Goal: Task Accomplishment & Management: Manage account settings

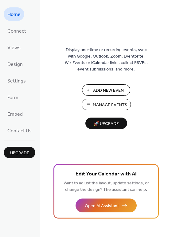
click at [105, 104] on span "Manage Events" at bounding box center [110, 105] width 34 height 6
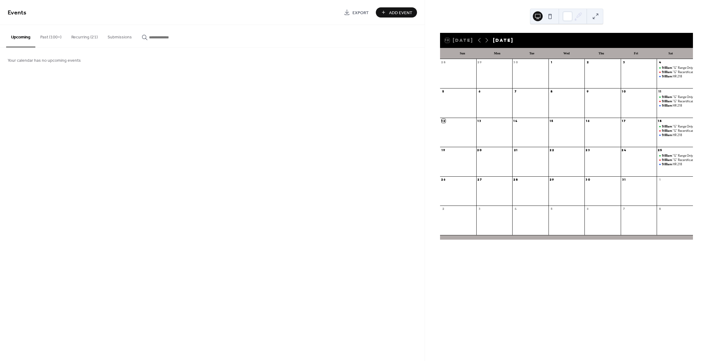
click at [76, 38] on button "Recurring (21)" at bounding box center [84, 36] width 36 height 22
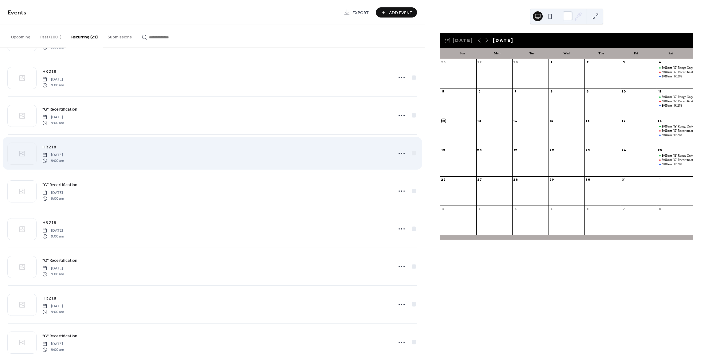
scroll to position [499, 0]
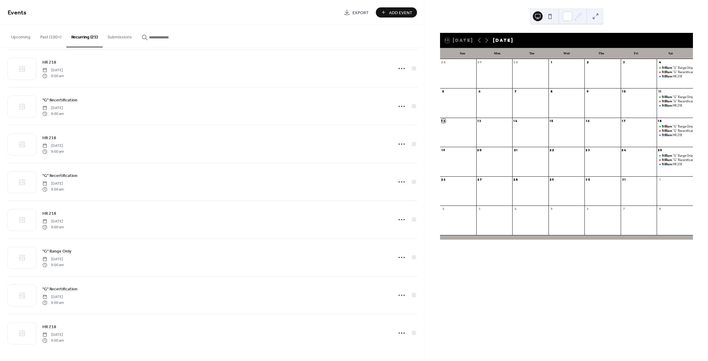
click at [51, 34] on button "Past (100+)" at bounding box center [50, 36] width 31 height 22
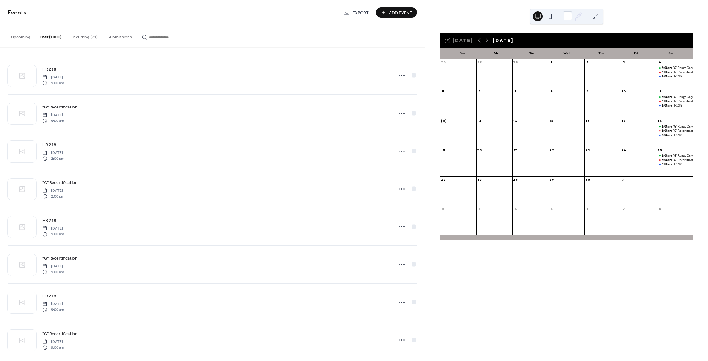
click at [75, 36] on button "Recurring (21)" at bounding box center [84, 36] width 36 height 22
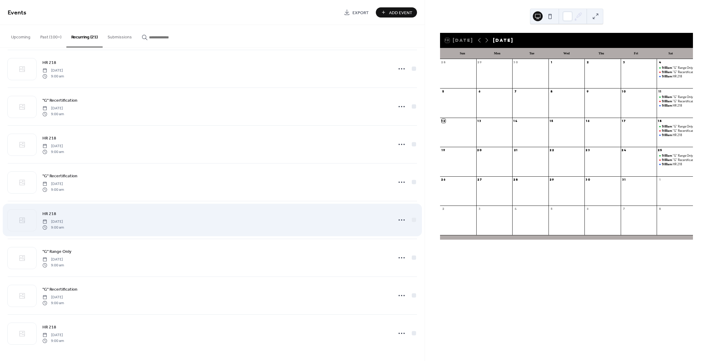
scroll to position [499, 0]
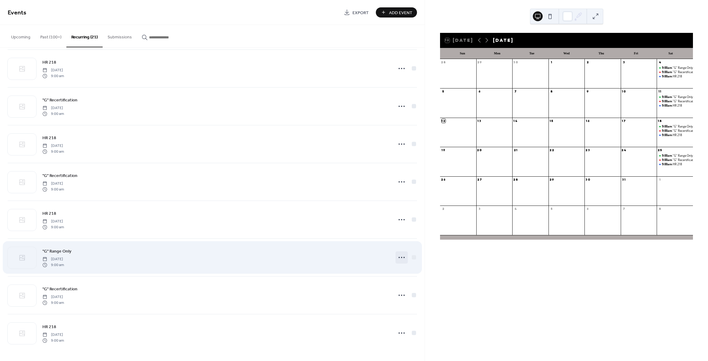
click at [403, 257] on icon at bounding box center [402, 258] width 10 height 10
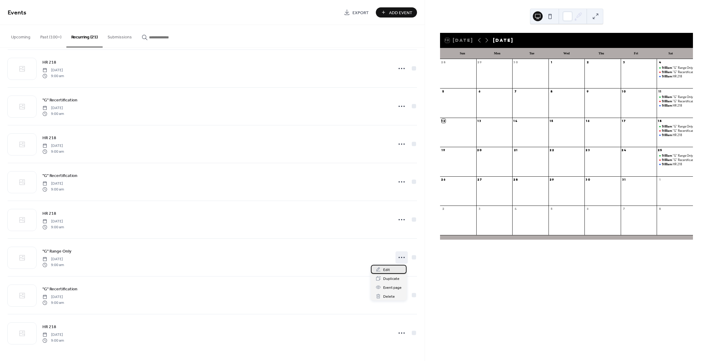
click at [398, 267] on div "Edit" at bounding box center [389, 269] width 36 height 9
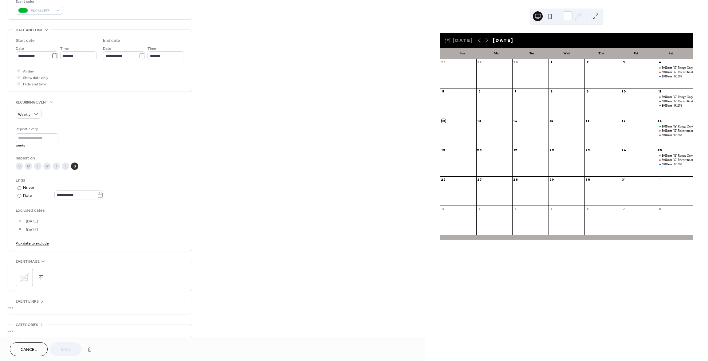
scroll to position [201, 0]
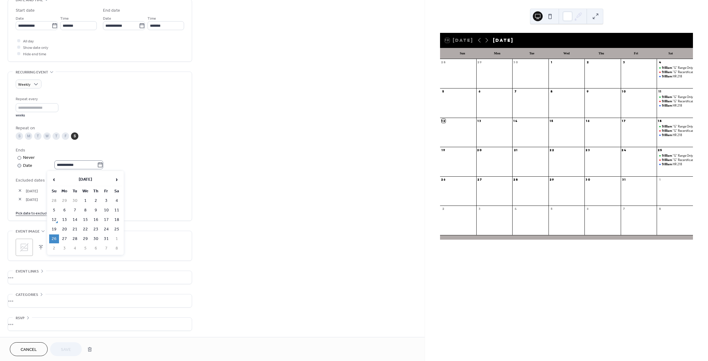
click at [103, 165] on icon at bounding box center [100, 165] width 6 height 6
click at [97, 165] on input "**********" at bounding box center [75, 164] width 43 height 9
click at [117, 179] on span "›" at bounding box center [116, 179] width 9 height 12
click at [50, 250] on td "30" at bounding box center [54, 248] width 10 height 9
type input "**********"
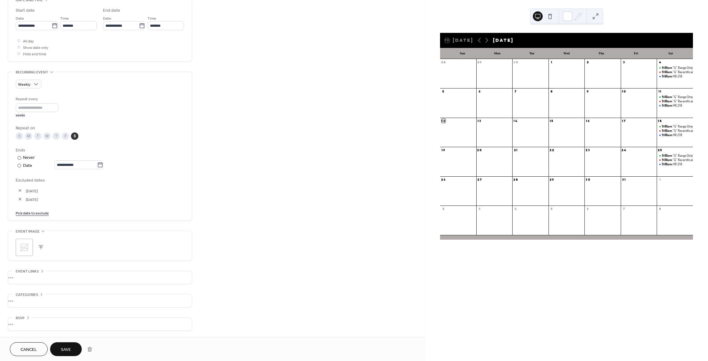
click at [63, 350] on span "Save" at bounding box center [66, 350] width 10 height 6
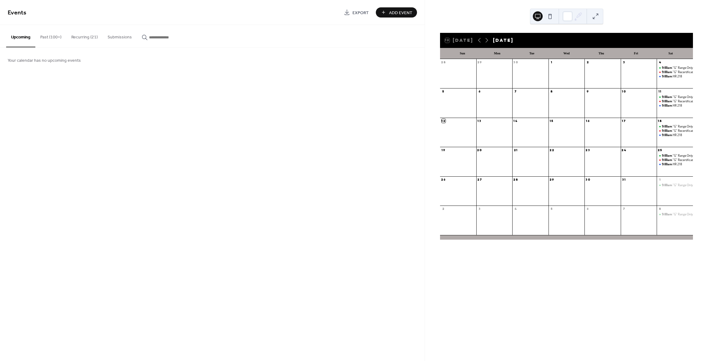
drag, startPoint x: 84, startPoint y: 38, endPoint x: 85, endPoint y: 43, distance: 5.2
click at [84, 38] on button "Recurring (21)" at bounding box center [84, 36] width 36 height 22
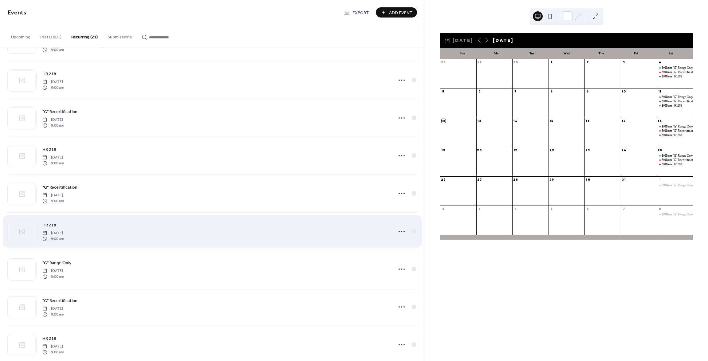
scroll to position [499, 0]
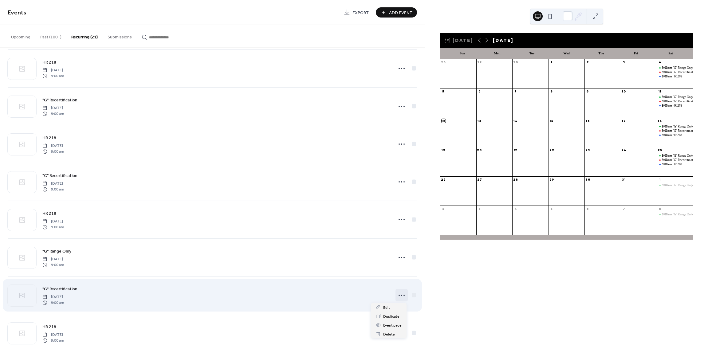
click at [403, 296] on icon at bounding box center [402, 295] width 10 height 10
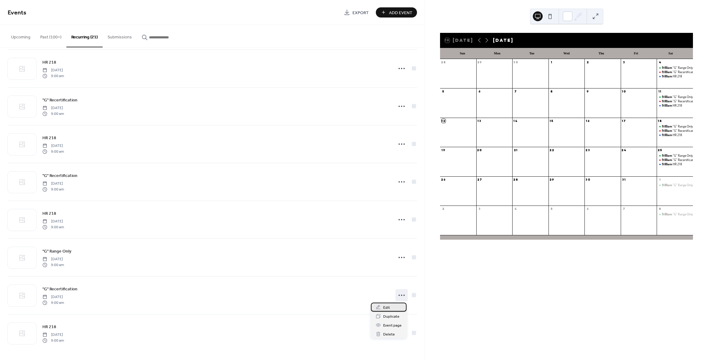
click at [394, 309] on div "Edit" at bounding box center [389, 307] width 36 height 9
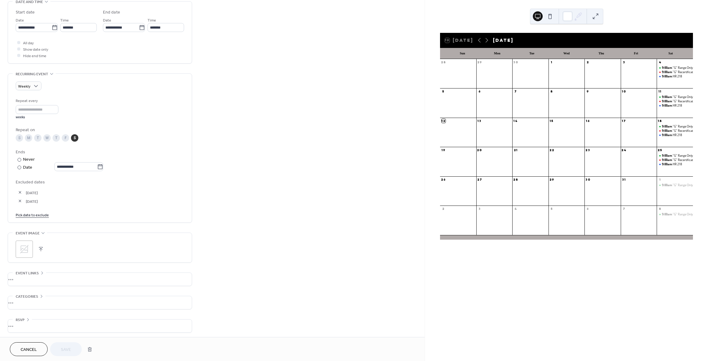
scroll to position [201, 0]
click at [102, 166] on icon at bounding box center [100, 165] width 6 height 6
click at [97, 166] on input "**********" at bounding box center [75, 164] width 43 height 9
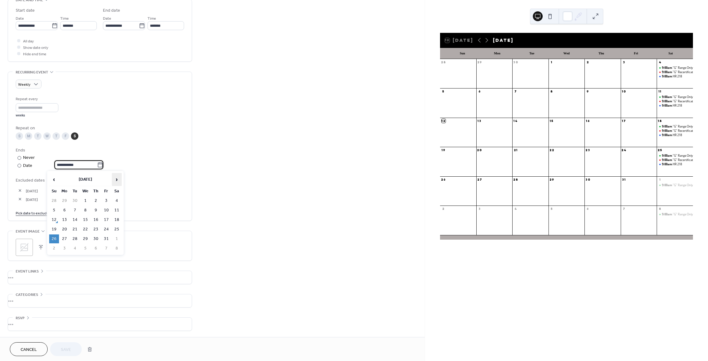
click at [114, 177] on span "›" at bounding box center [116, 179] width 9 height 12
click at [58, 247] on td "30" at bounding box center [54, 248] width 10 height 9
type input "**********"
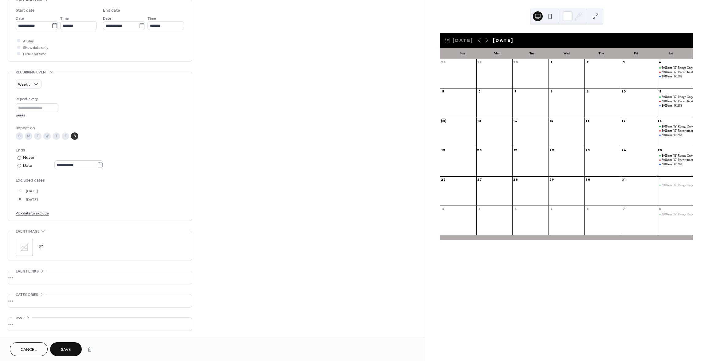
click at [67, 349] on span "Save" at bounding box center [66, 350] width 10 height 6
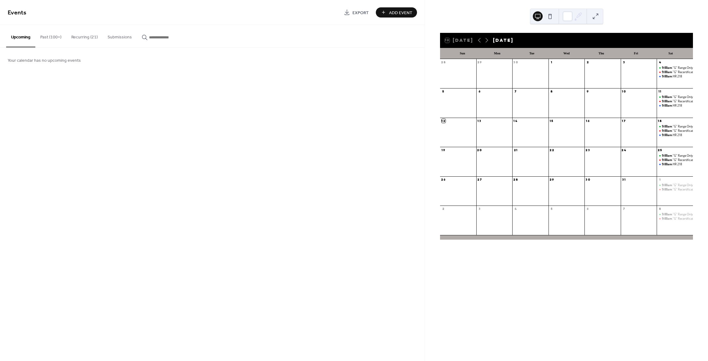
click at [80, 34] on button "Recurring (21)" at bounding box center [84, 36] width 36 height 22
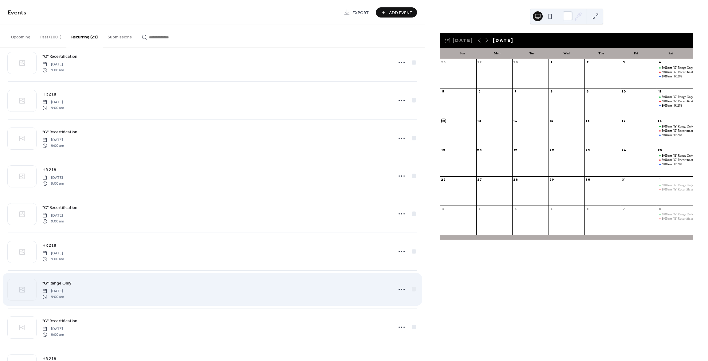
scroll to position [499, 0]
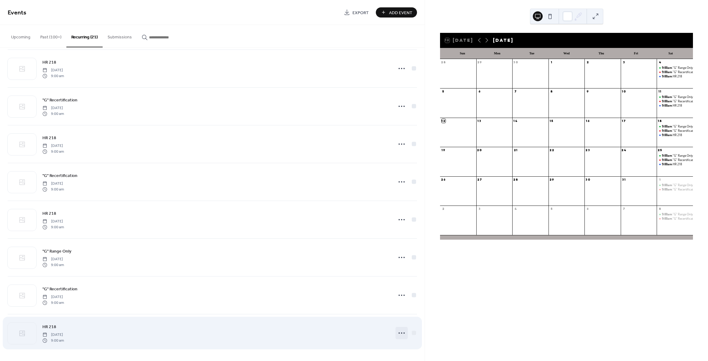
click at [400, 334] on icon at bounding box center [402, 333] width 10 height 10
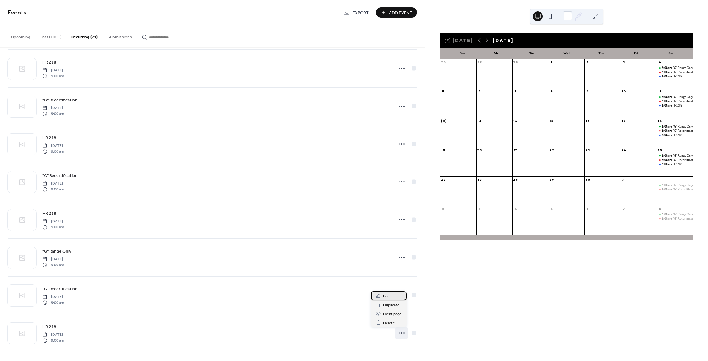
click at [389, 297] on span "Edit" at bounding box center [386, 296] width 7 height 6
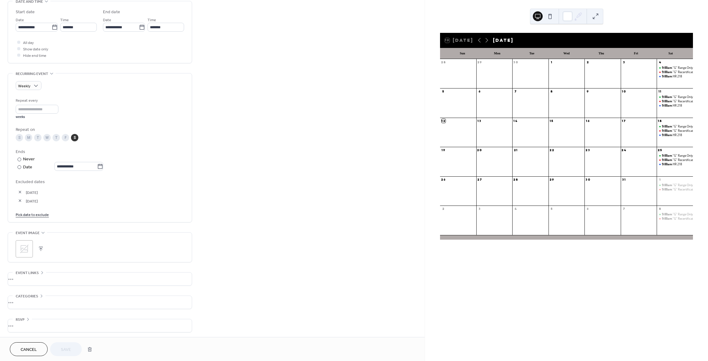
scroll to position [201, 0]
click at [101, 167] on icon at bounding box center [100, 165] width 6 height 6
click at [97, 167] on input "**********" at bounding box center [75, 164] width 43 height 9
click at [114, 176] on span "›" at bounding box center [116, 179] width 9 height 12
click at [57, 248] on td "30" at bounding box center [54, 248] width 10 height 9
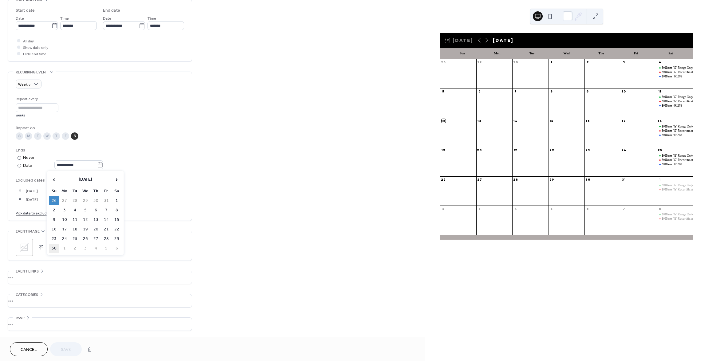
type input "**********"
click at [65, 352] on span "Save" at bounding box center [66, 350] width 10 height 6
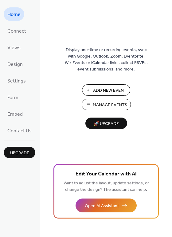
click at [107, 100] on button "Manage Events" at bounding box center [106, 104] width 49 height 11
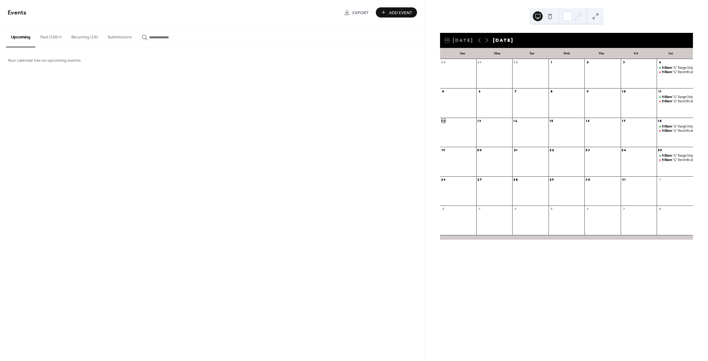
click at [86, 37] on button "Recurring (16)" at bounding box center [84, 36] width 36 height 22
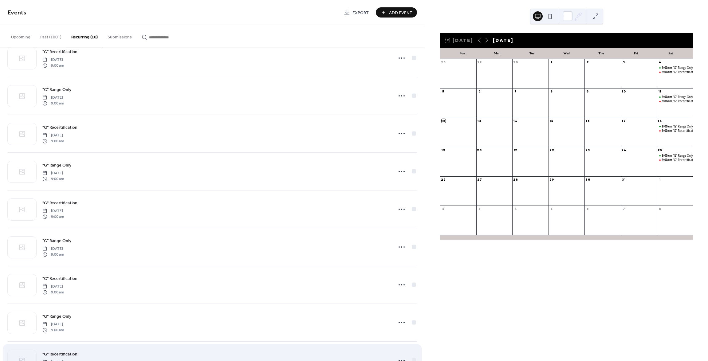
scroll to position [310, 0]
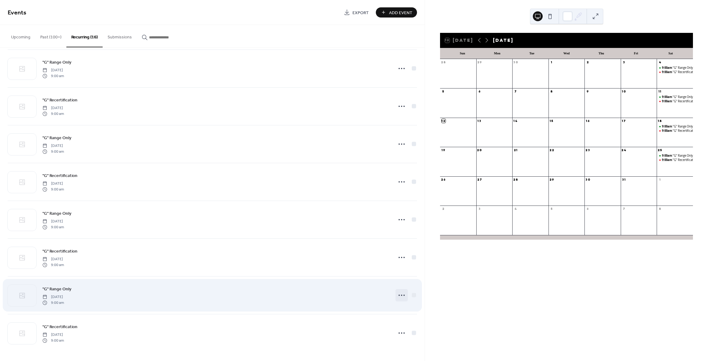
click at [396, 293] on div at bounding box center [402, 295] width 12 height 12
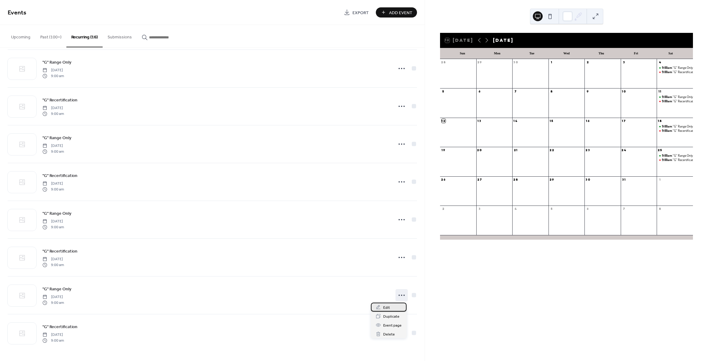
click at [395, 308] on div "Edit" at bounding box center [389, 307] width 36 height 9
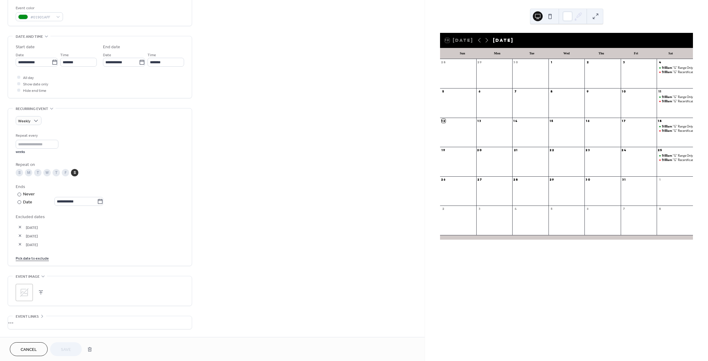
scroll to position [209, 0]
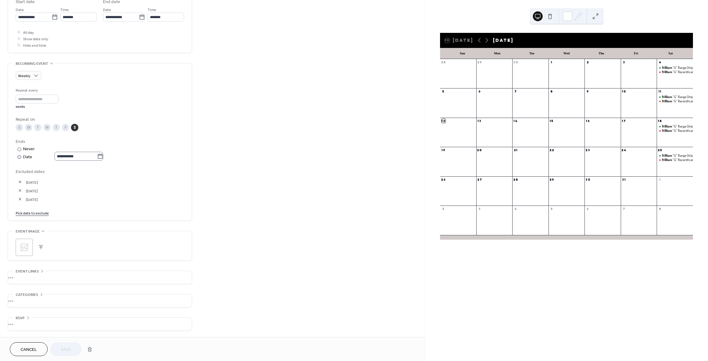
click at [103, 157] on label "**********" at bounding box center [78, 156] width 49 height 9
click at [97, 157] on input "**********" at bounding box center [75, 156] width 43 height 9
click at [116, 169] on span "›" at bounding box center [116, 171] width 9 height 12
click at [55, 238] on td "30" at bounding box center [54, 239] width 10 height 9
type input "**********"
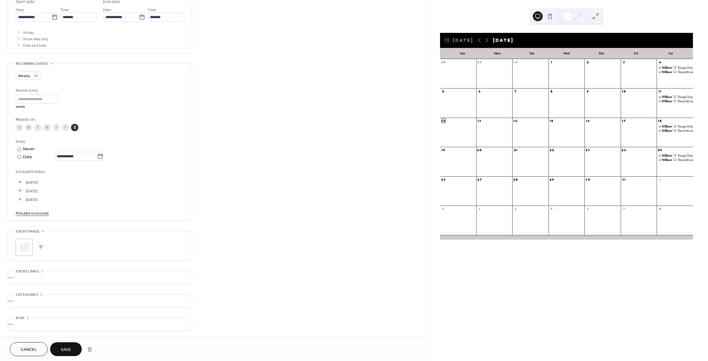
click at [66, 347] on span "Save" at bounding box center [66, 350] width 10 height 6
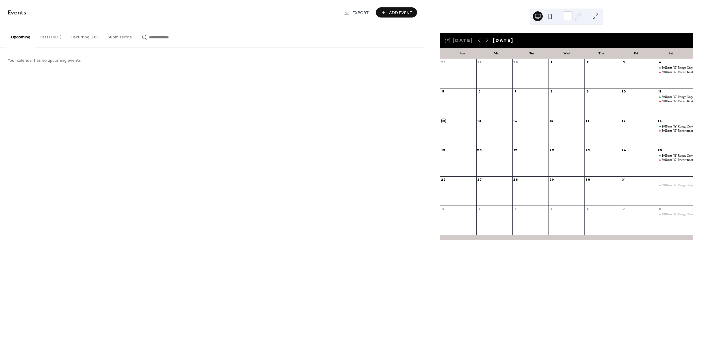
click at [79, 38] on button "Recurring (16)" at bounding box center [84, 36] width 36 height 22
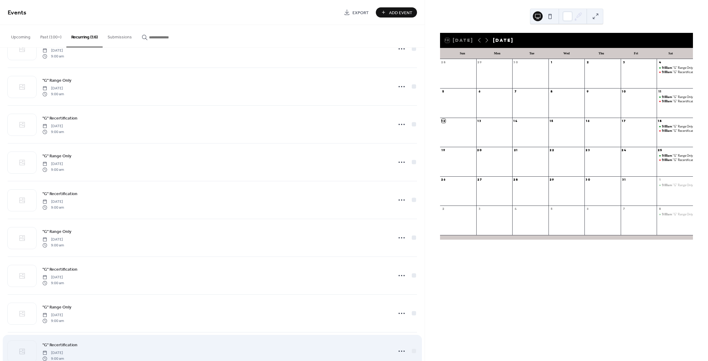
scroll to position [310, 0]
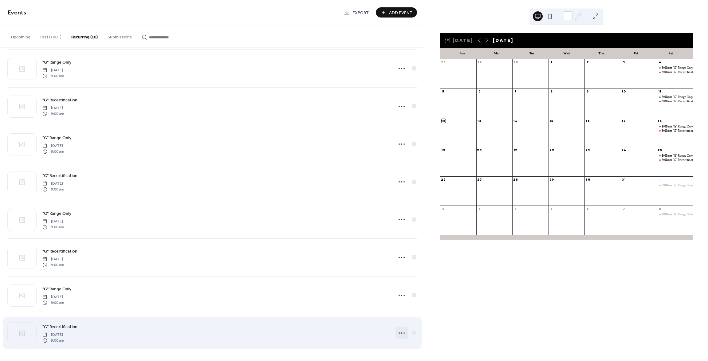
click at [404, 335] on icon at bounding box center [402, 333] width 10 height 10
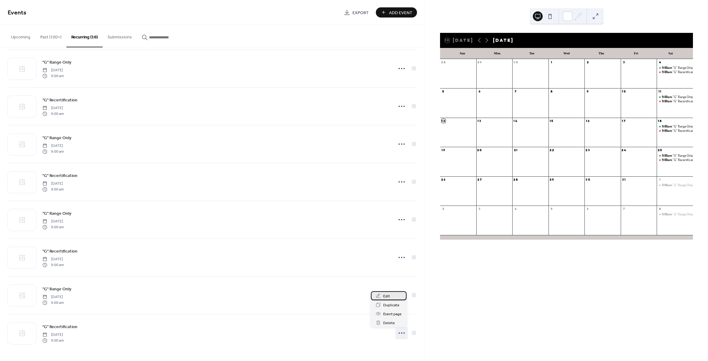
click at [386, 298] on span "Edit" at bounding box center [386, 296] width 7 height 6
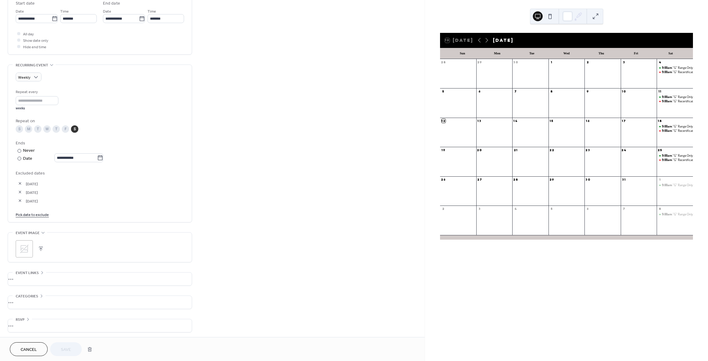
scroll to position [209, 0]
click at [103, 155] on icon at bounding box center [100, 156] width 6 height 6
click at [97, 155] on input "**********" at bounding box center [75, 156] width 43 height 9
click at [115, 168] on span "›" at bounding box center [116, 171] width 9 height 12
click at [52, 239] on td "30" at bounding box center [54, 239] width 10 height 9
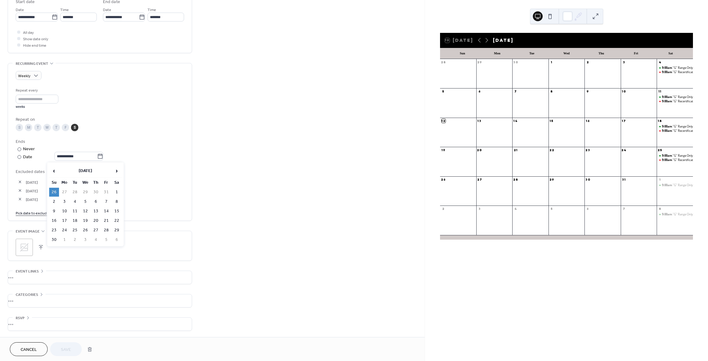
type input "**********"
click at [69, 351] on span "Save" at bounding box center [66, 350] width 10 height 6
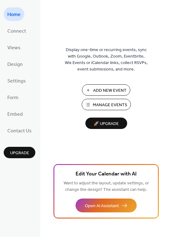
click at [103, 104] on span "Manage Events" at bounding box center [110, 105] width 34 height 6
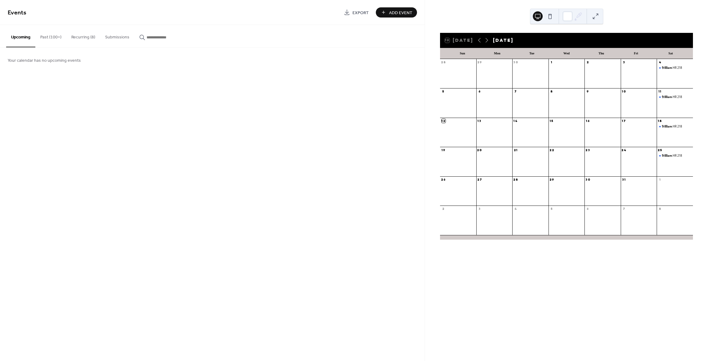
click at [83, 38] on button "Recurring (8)" at bounding box center [83, 36] width 34 height 22
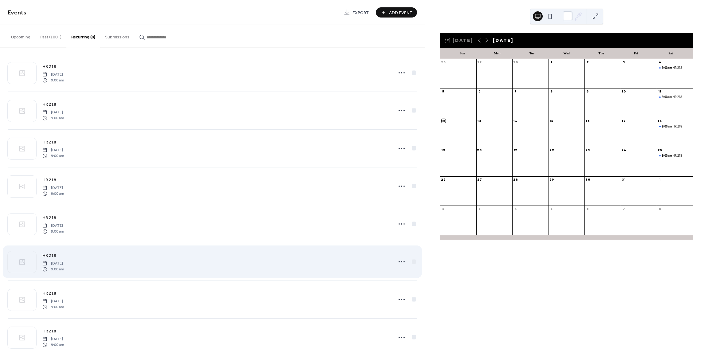
scroll to position [7, 0]
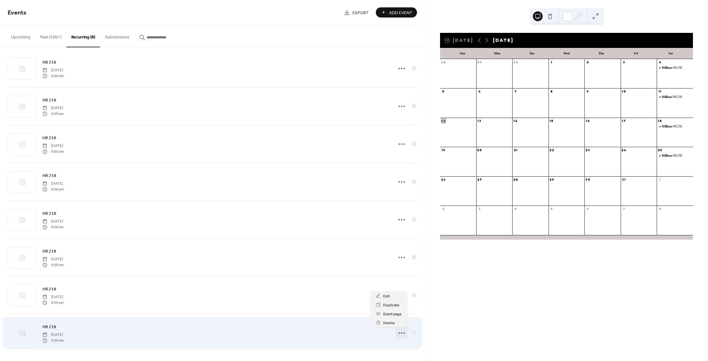
click at [402, 334] on icon at bounding box center [402, 333] width 10 height 10
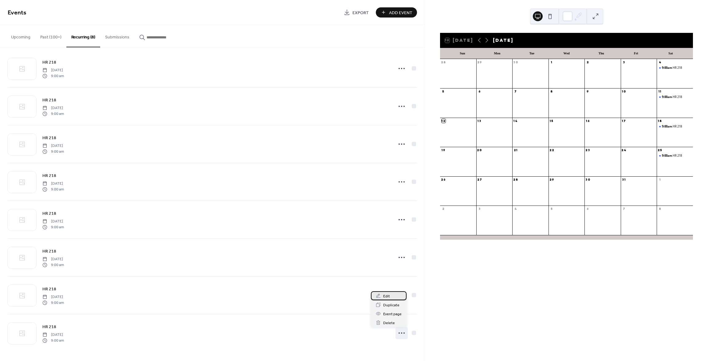
click at [387, 298] on span "Edit" at bounding box center [386, 296] width 7 height 6
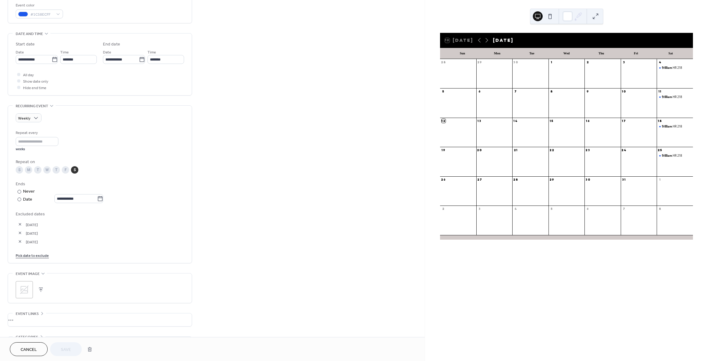
scroll to position [209, 0]
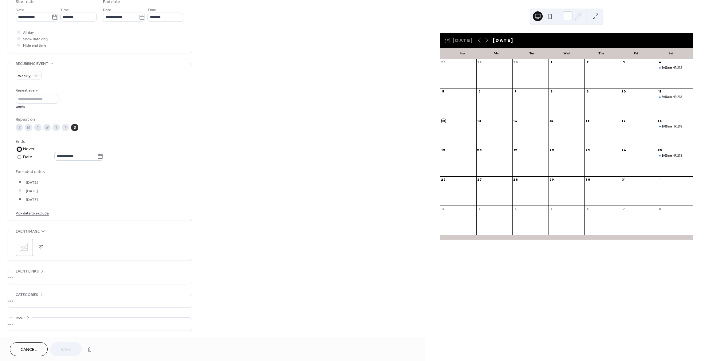
click at [104, 150] on label "​ Never" at bounding box center [60, 149] width 89 height 6
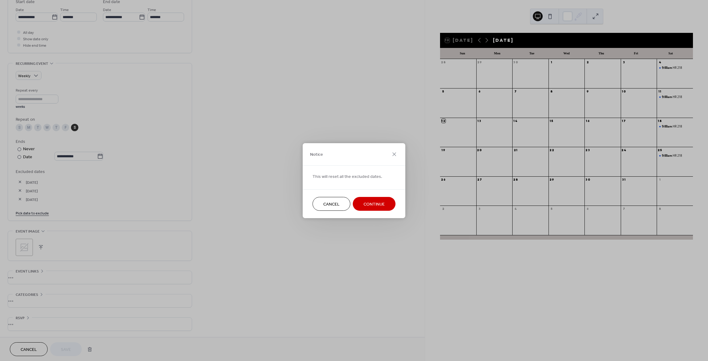
click at [104, 155] on div "Notice This will reset all the excluded dates. Cancel Continue" at bounding box center [354, 180] width 708 height 361
click at [336, 202] on span "Cancel" at bounding box center [331, 204] width 16 height 6
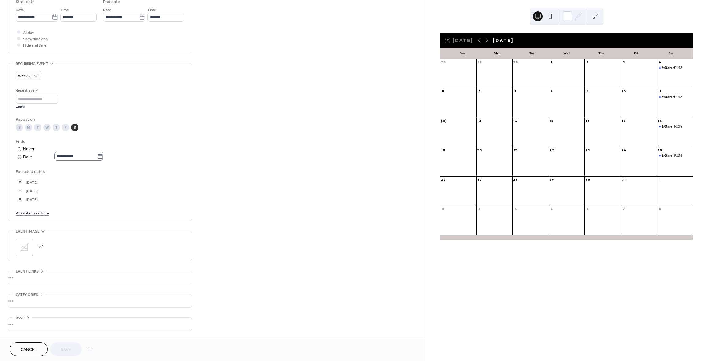
click at [101, 157] on icon at bounding box center [100, 156] width 5 height 5
click at [97, 157] on input "**********" at bounding box center [75, 156] width 43 height 9
click at [117, 169] on span "›" at bounding box center [116, 171] width 9 height 12
click at [53, 239] on td "30" at bounding box center [54, 239] width 10 height 9
type input "**********"
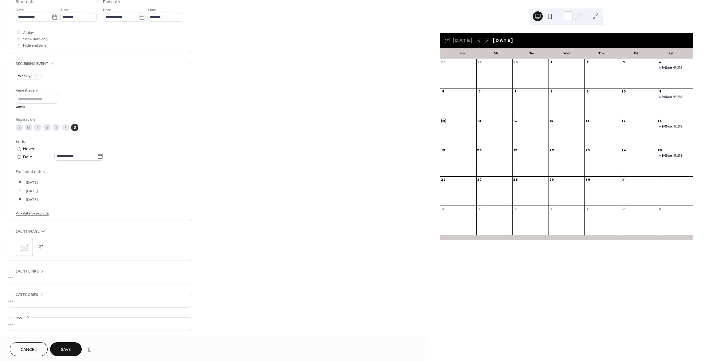
click at [68, 348] on span "Save" at bounding box center [66, 350] width 10 height 6
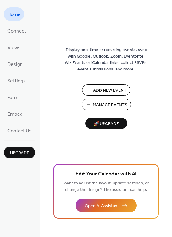
click at [106, 102] on span "Manage Events" at bounding box center [110, 105] width 34 height 6
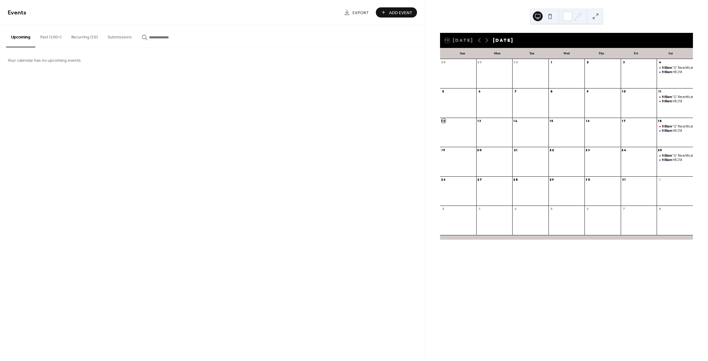
click at [83, 36] on button "Recurring (16)" at bounding box center [84, 36] width 36 height 22
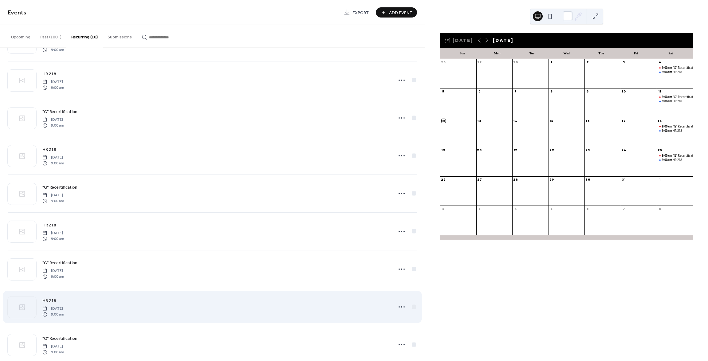
scroll to position [310, 0]
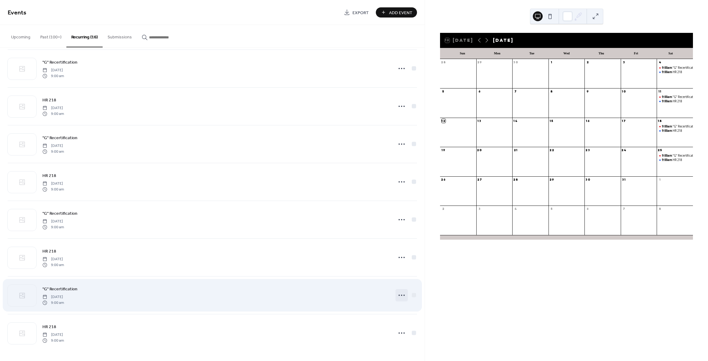
click at [399, 295] on circle at bounding box center [399, 295] width 1 height 1
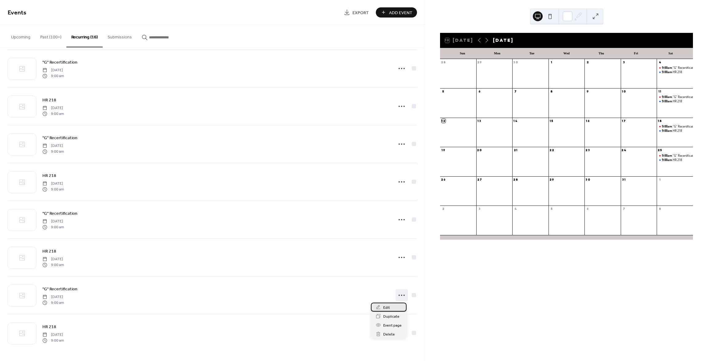
click at [393, 309] on div "Edit" at bounding box center [389, 307] width 36 height 9
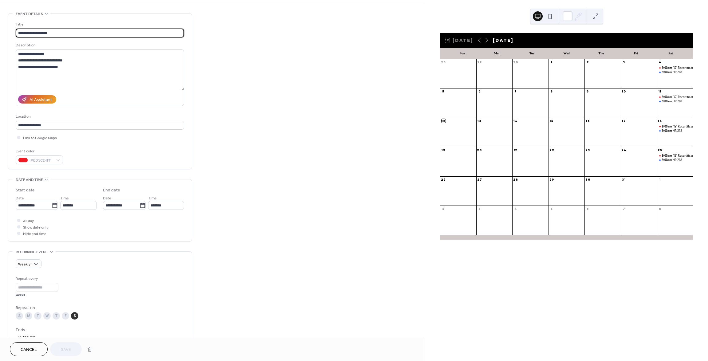
scroll to position [154, 0]
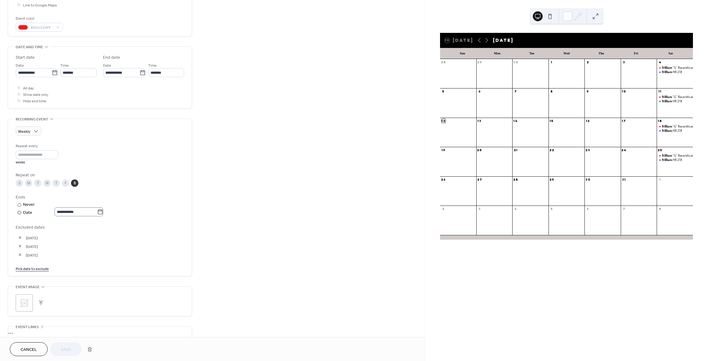
click at [103, 211] on icon at bounding box center [100, 211] width 5 height 5
click at [97, 211] on input "**********" at bounding box center [75, 211] width 43 height 9
click at [118, 222] on span "›" at bounding box center [116, 226] width 9 height 12
click at [49, 296] on td "30" at bounding box center [54, 295] width 10 height 9
type input "**********"
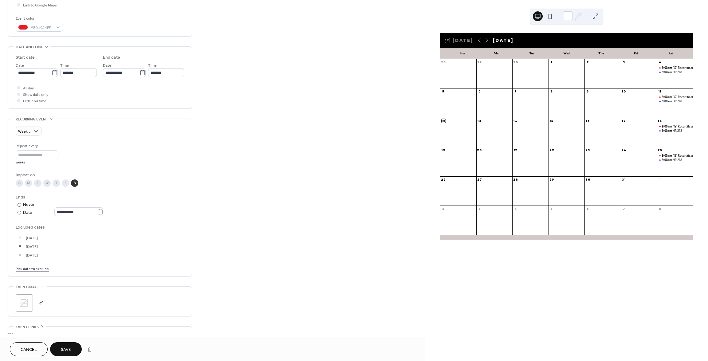
click at [69, 350] on span "Save" at bounding box center [66, 350] width 10 height 6
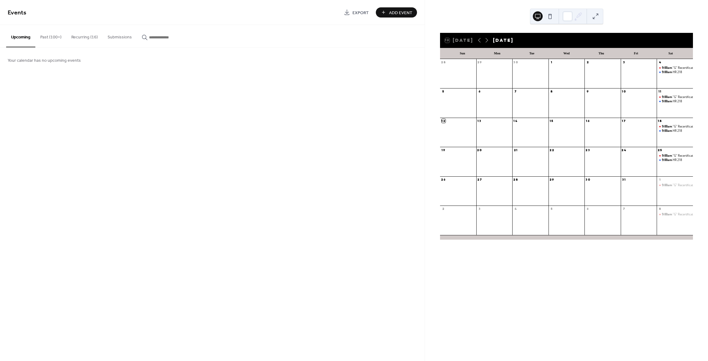
drag, startPoint x: 86, startPoint y: 36, endPoint x: 79, endPoint y: 61, distance: 26.1
click at [86, 37] on button "Recurring (16)" at bounding box center [84, 36] width 36 height 22
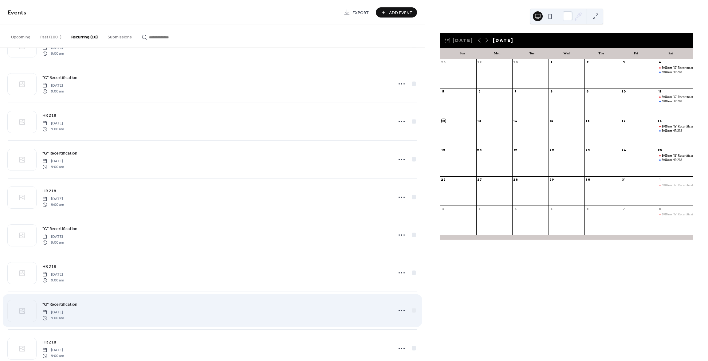
scroll to position [310, 0]
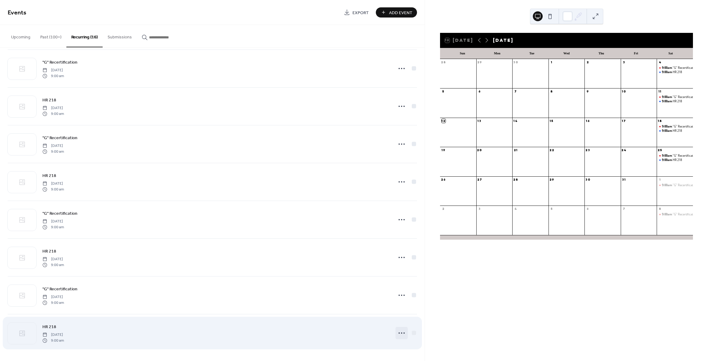
click at [401, 333] on icon at bounding box center [402, 333] width 10 height 10
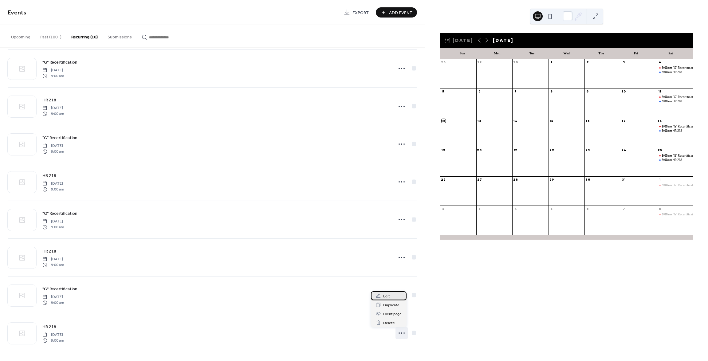
click at [387, 299] on span "Edit" at bounding box center [386, 296] width 7 height 6
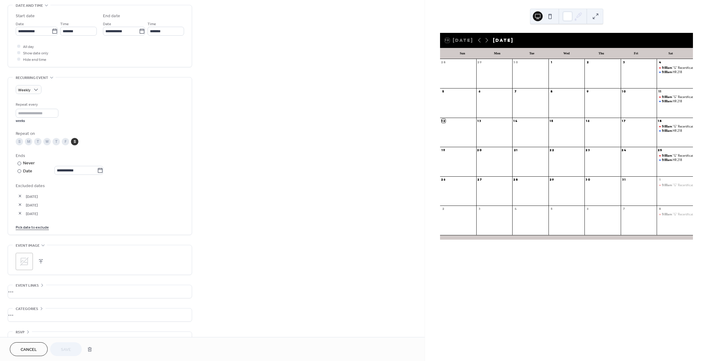
scroll to position [209, 0]
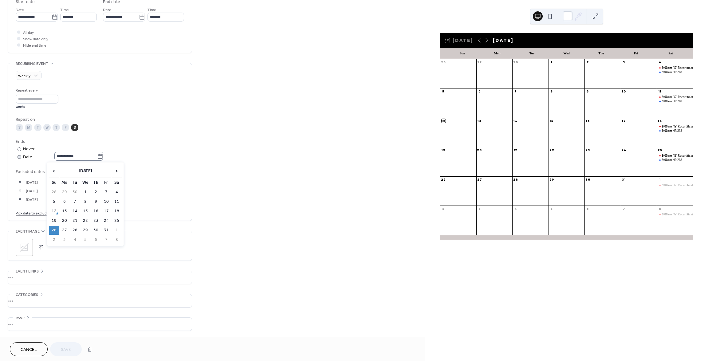
click at [103, 154] on icon at bounding box center [100, 156] width 5 height 5
click at [97, 154] on input "**********" at bounding box center [75, 156] width 43 height 9
click at [115, 168] on span "›" at bounding box center [116, 171] width 9 height 12
click at [54, 239] on td "30" at bounding box center [54, 239] width 10 height 9
type input "**********"
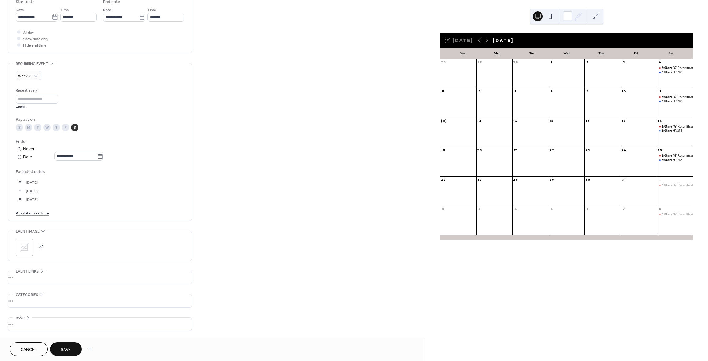
click at [71, 350] on button "Save" at bounding box center [66, 349] width 32 height 14
